Goal: Navigation & Orientation: Find specific page/section

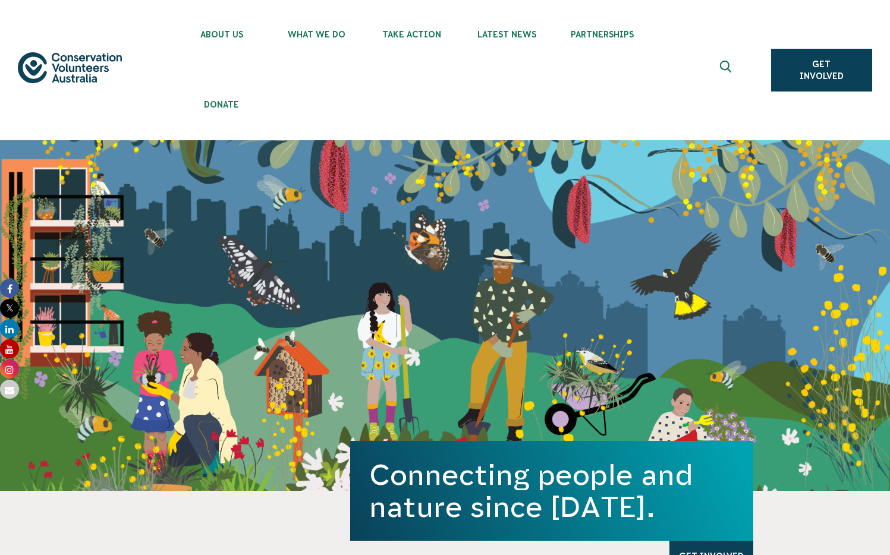
click at [222, 187] on div "Connecting people and nature since [DATE]. Get Involved" at bounding box center [445, 315] width 890 height 351
click at [278, 101] on ul "About Us Our Priorities Reconciliation Impact Our Board Our People Careers CVA …" at bounding box center [457, 70] width 567 height 140
click at [46, 4] on div "About Us Our Priorities Reconciliation Impact Our Board Our People Careers CVA …" at bounding box center [445, 70] width 855 height 140
click at [237, 102] on span "Donate" at bounding box center [221, 105] width 95 height 10
click at [216, 112] on link "Donate" at bounding box center [221, 101] width 95 height 63
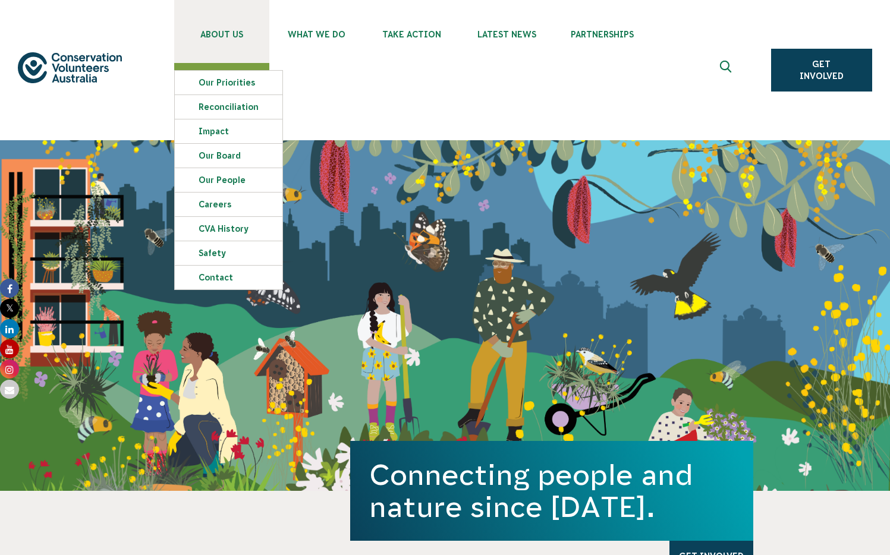
click at [225, 45] on link "About Us" at bounding box center [221, 31] width 95 height 63
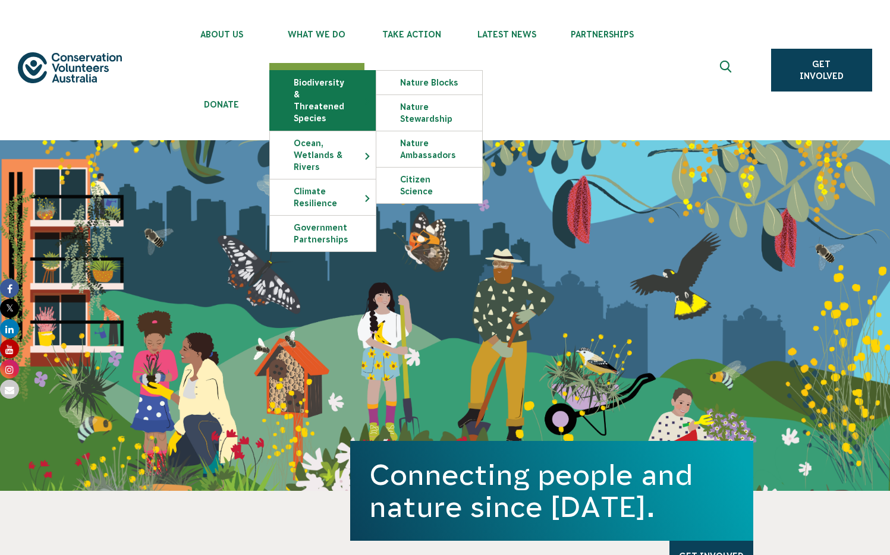
click at [315, 76] on link "Biodiversity & Threatened Species" at bounding box center [323, 100] width 106 height 59
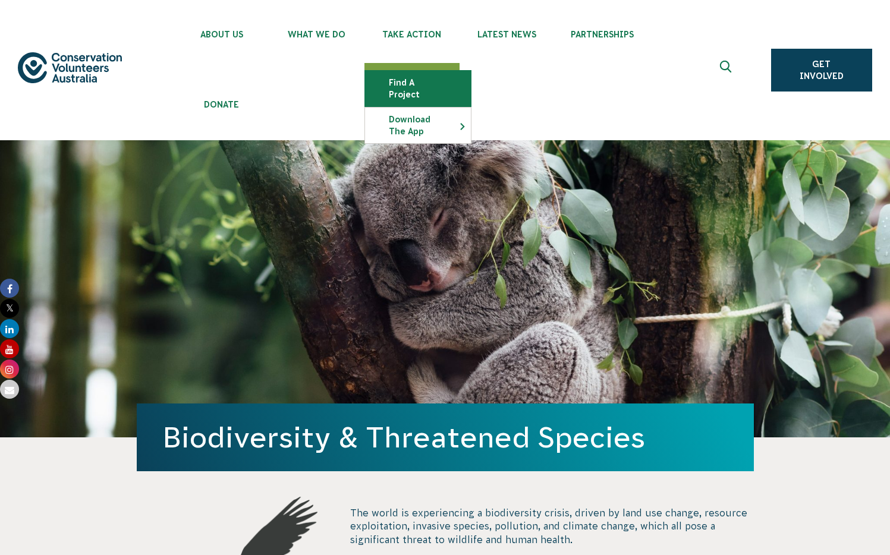
click at [422, 82] on link "Find a project" at bounding box center [418, 89] width 106 height 36
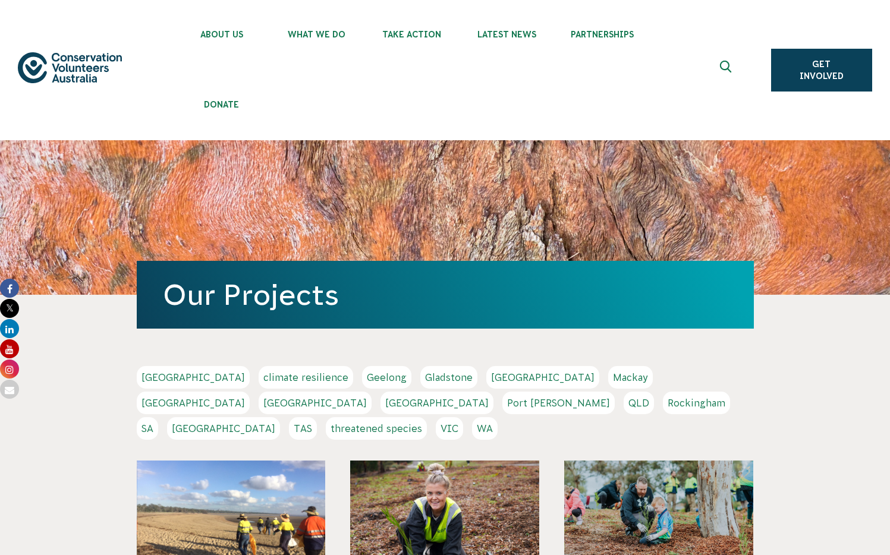
click at [445, 76] on ul "About Us Our Priorities Reconciliation Impact Our Board Our People Careers CVA …" at bounding box center [457, 70] width 567 height 140
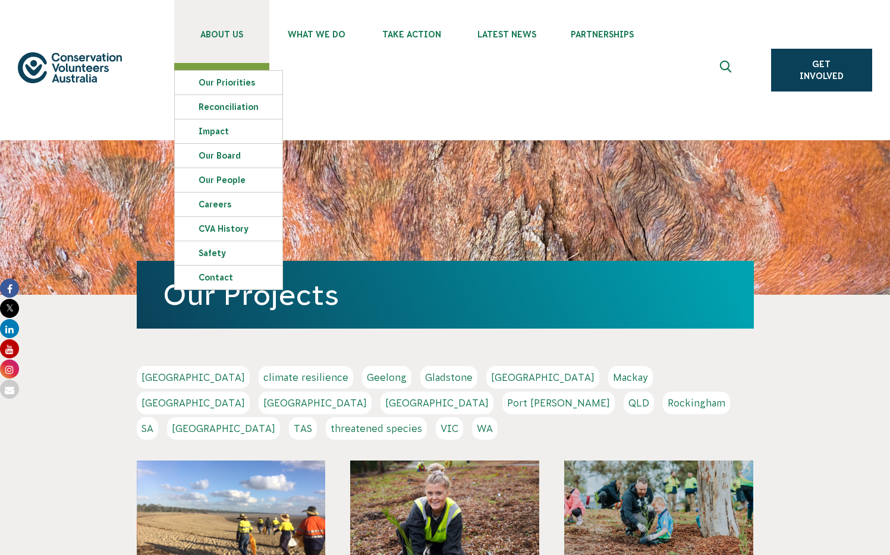
click at [232, 41] on link "About Us" at bounding box center [221, 31] width 95 height 63
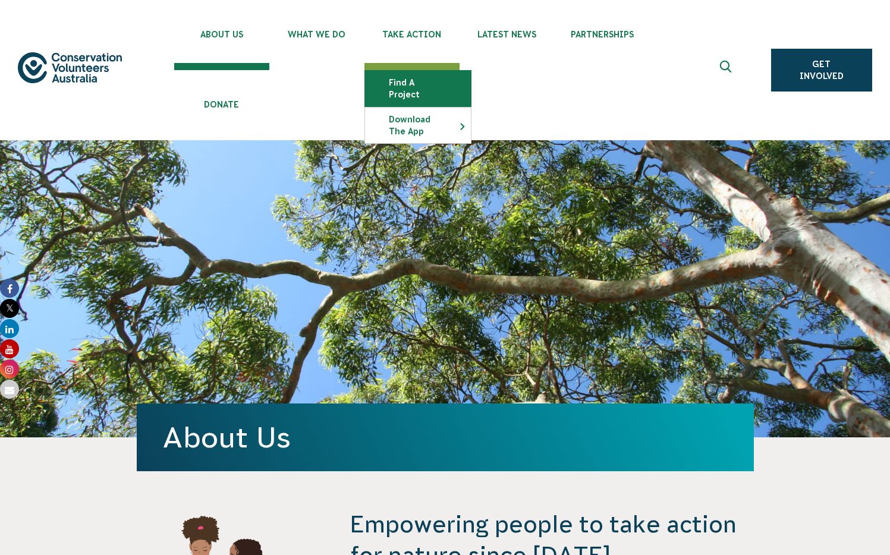
click at [419, 80] on link "Find a project" at bounding box center [418, 89] width 106 height 36
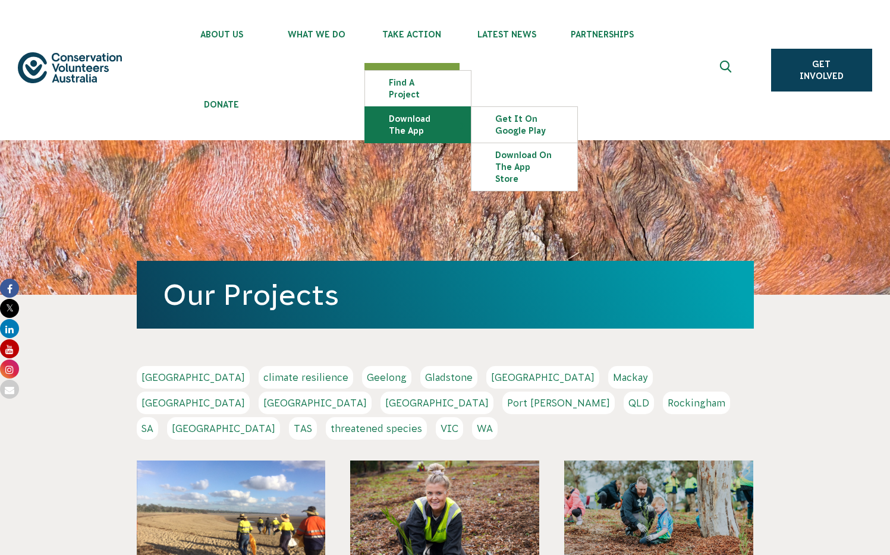
click at [422, 114] on link "Download the app" at bounding box center [418, 125] width 106 height 36
